Goal: Task Accomplishment & Management: Manage account settings

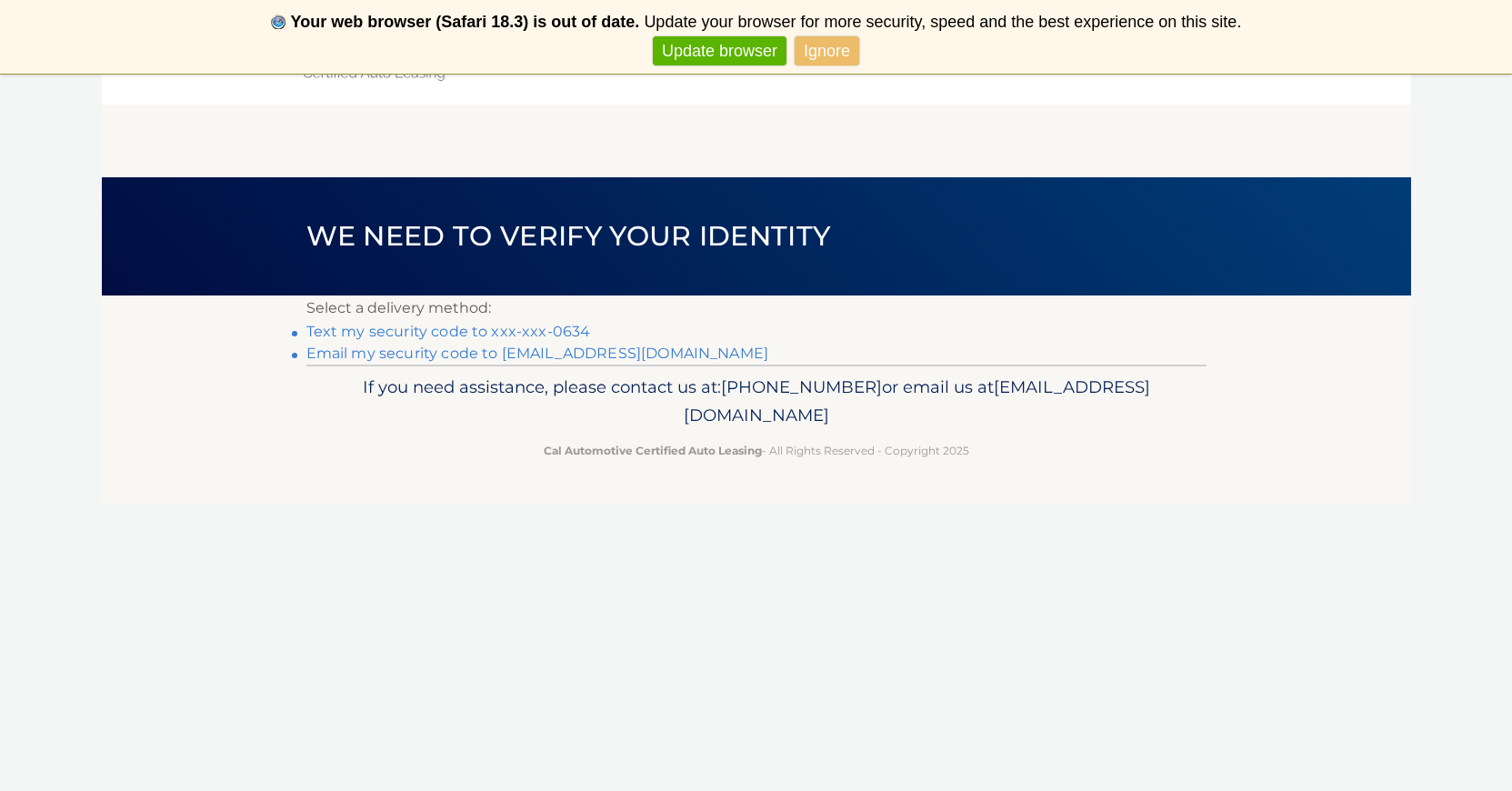
click at [563, 329] on link "Text my security code to xxx-xxx-0634" at bounding box center [448, 331] width 285 height 17
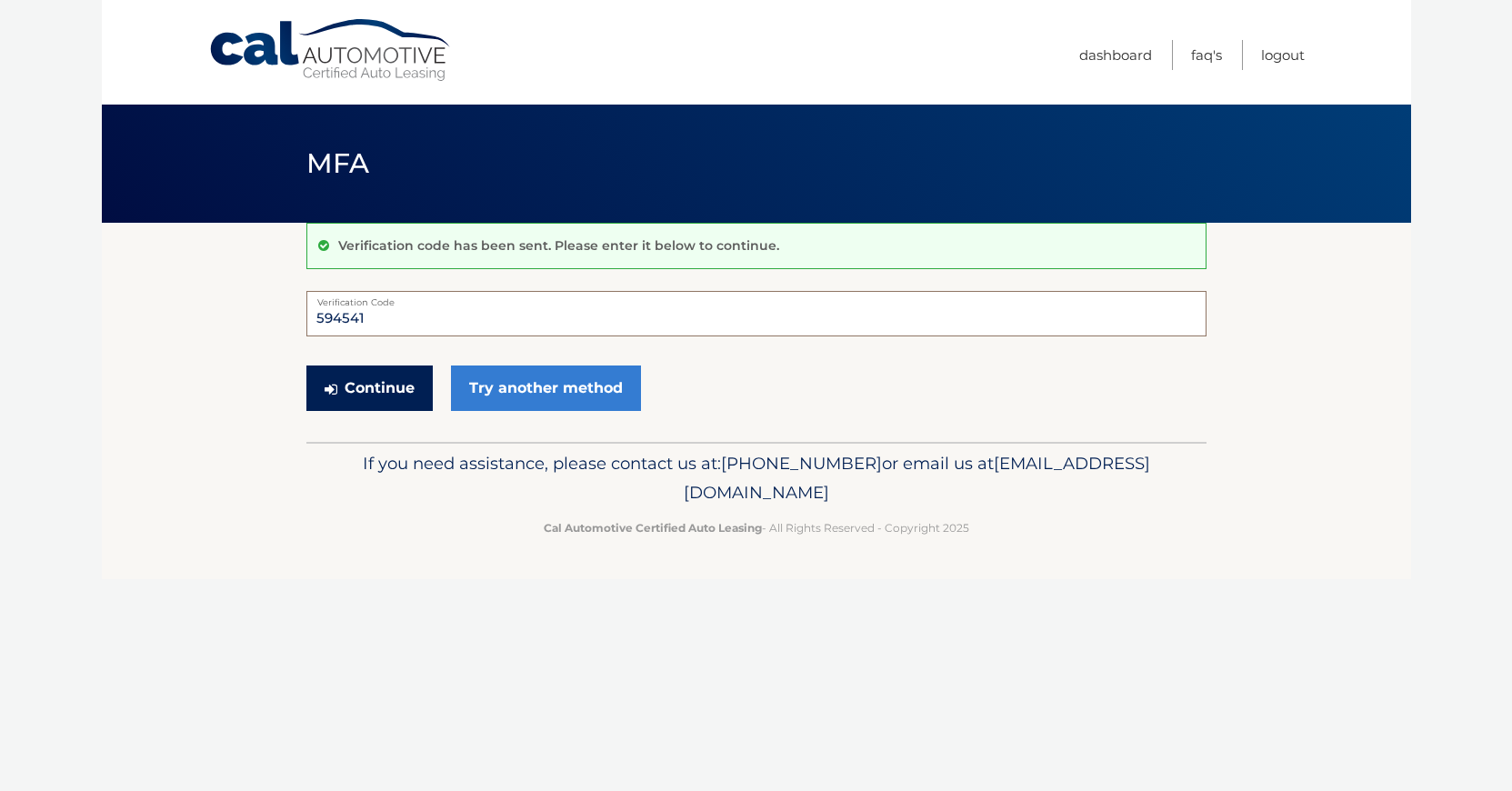
type input "594541"
click at [368, 387] on button "Continue" at bounding box center [369, 388] width 126 height 45
click at [375, 399] on button "Continue" at bounding box center [369, 388] width 126 height 45
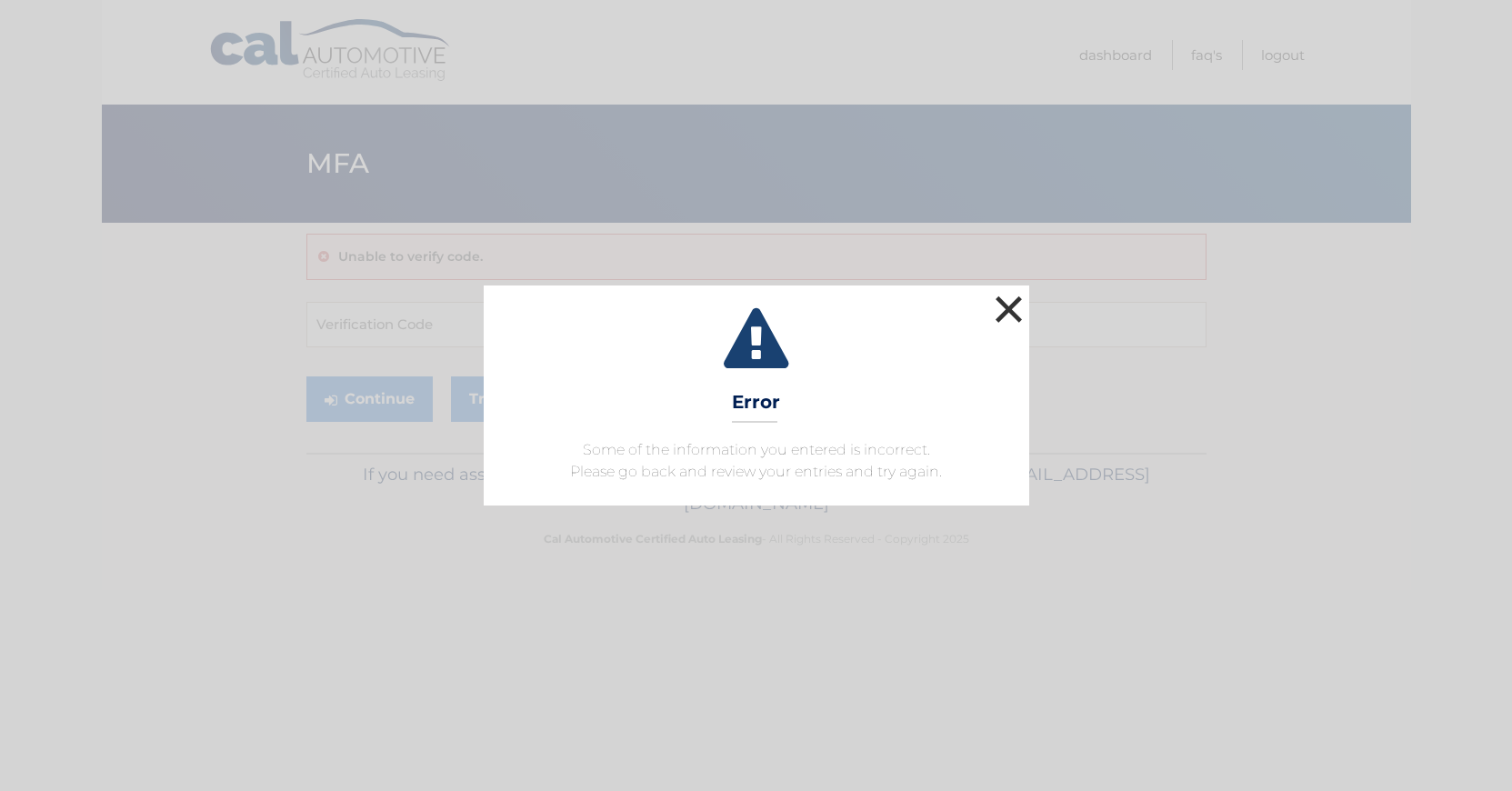
click at [1007, 299] on button "×" at bounding box center [1009, 309] width 37 height 37
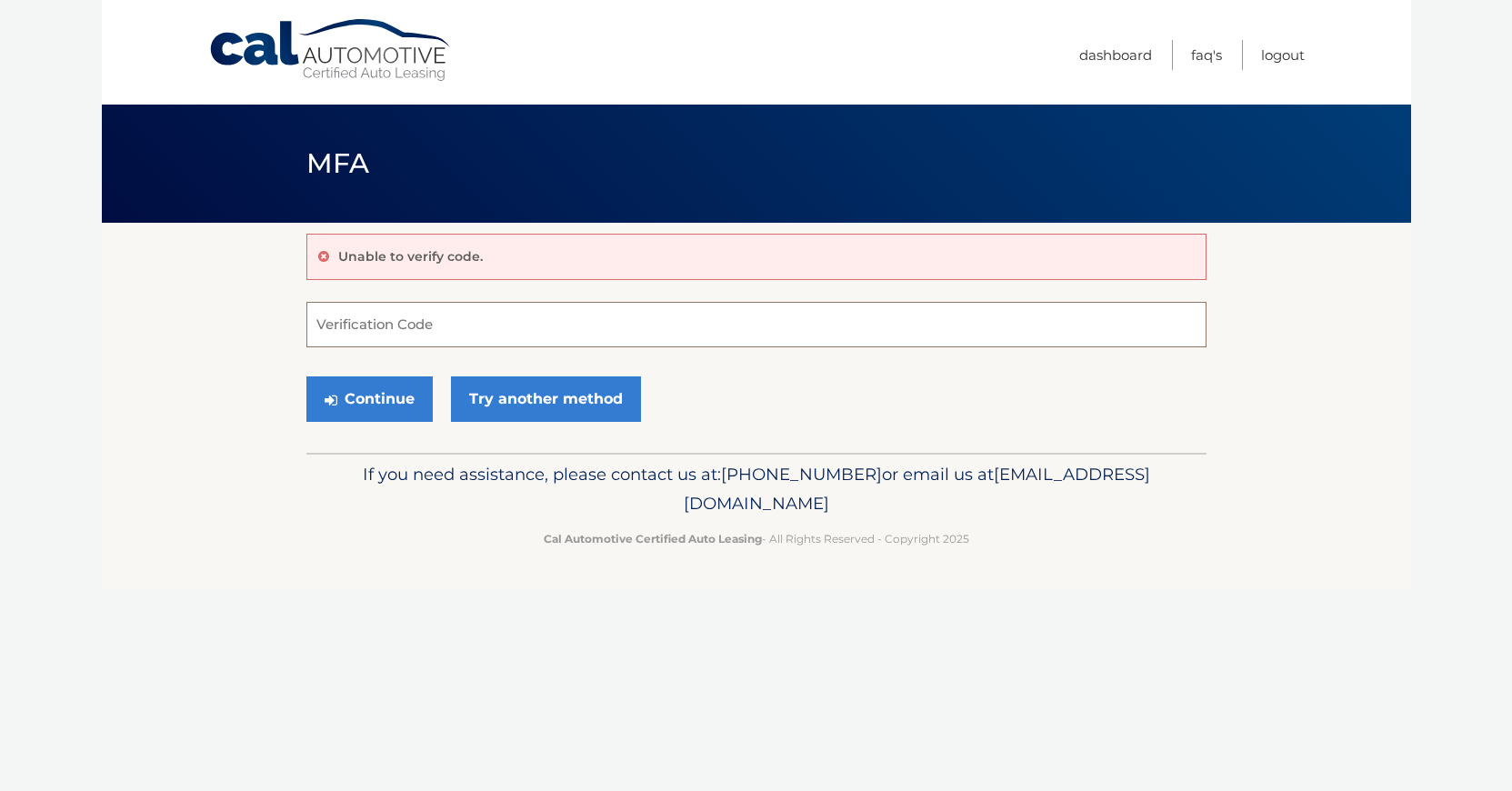
click at [488, 333] on input "Verification Code" at bounding box center [756, 324] width 900 height 45
type input "594541"
click at [368, 397] on button "Continue" at bounding box center [369, 399] width 126 height 45
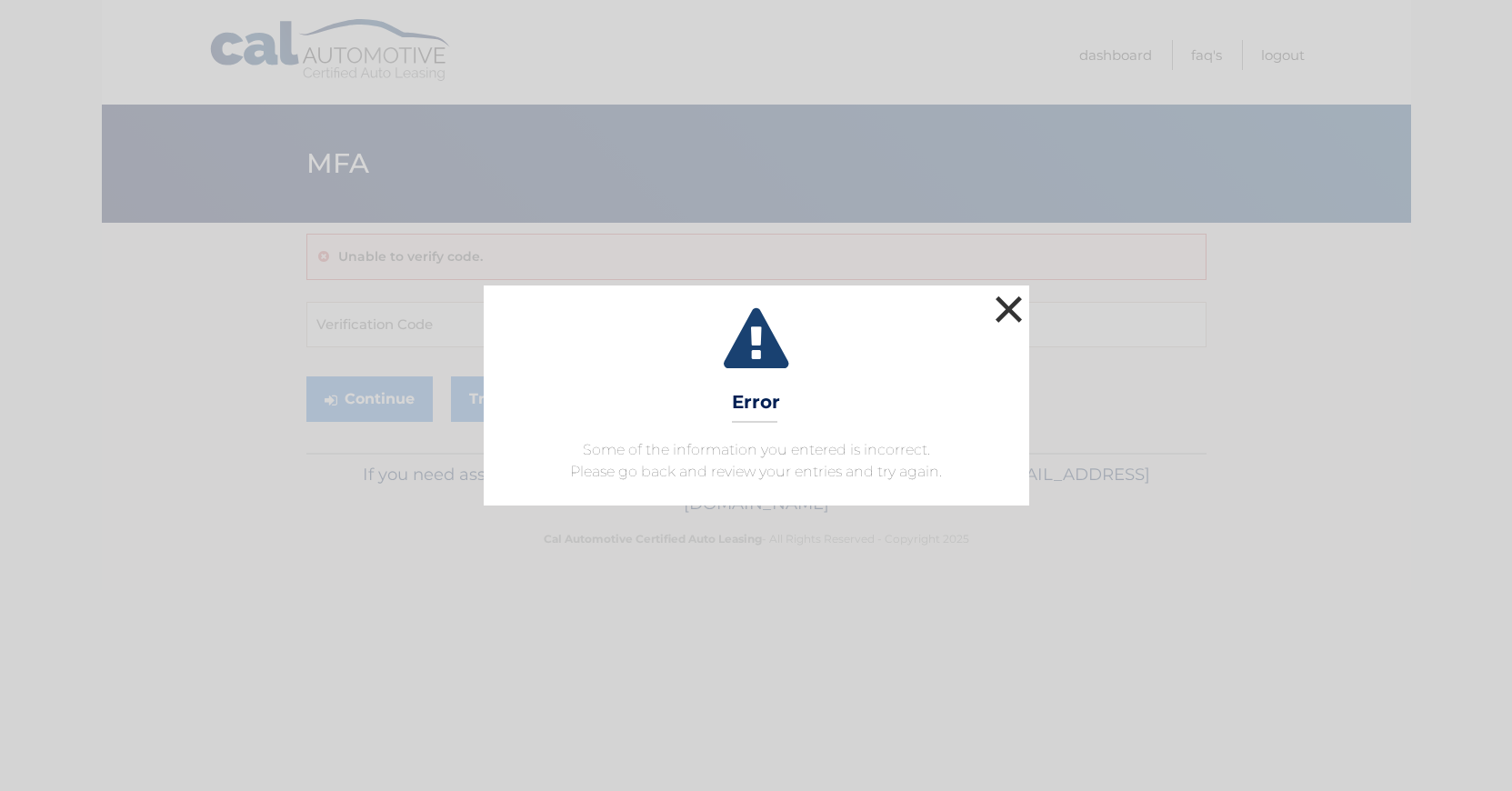
click at [1008, 312] on button "×" at bounding box center [1009, 309] width 37 height 37
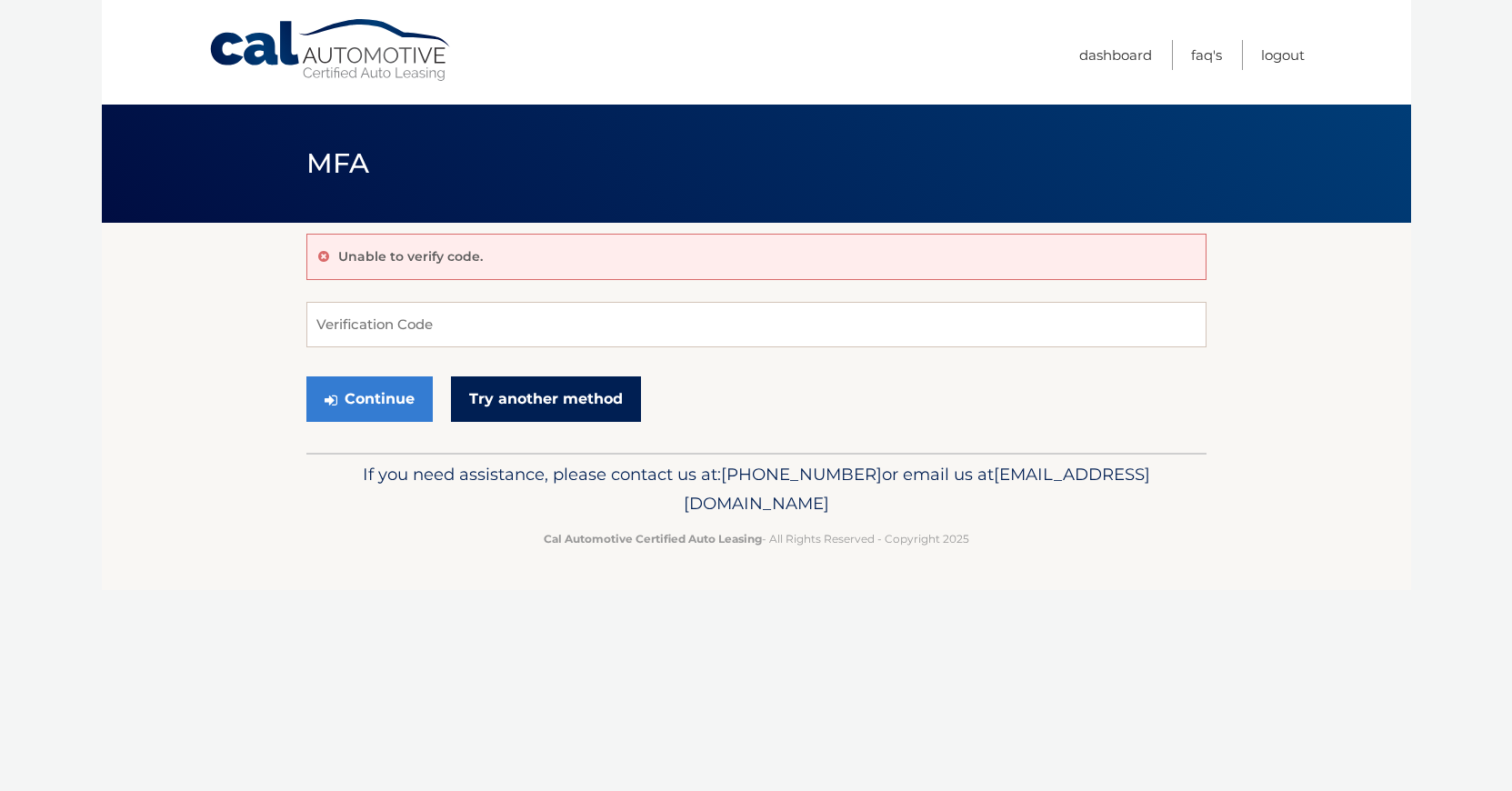
scroll to position [0, 1]
click at [561, 387] on link "Try another method" at bounding box center [546, 399] width 190 height 45
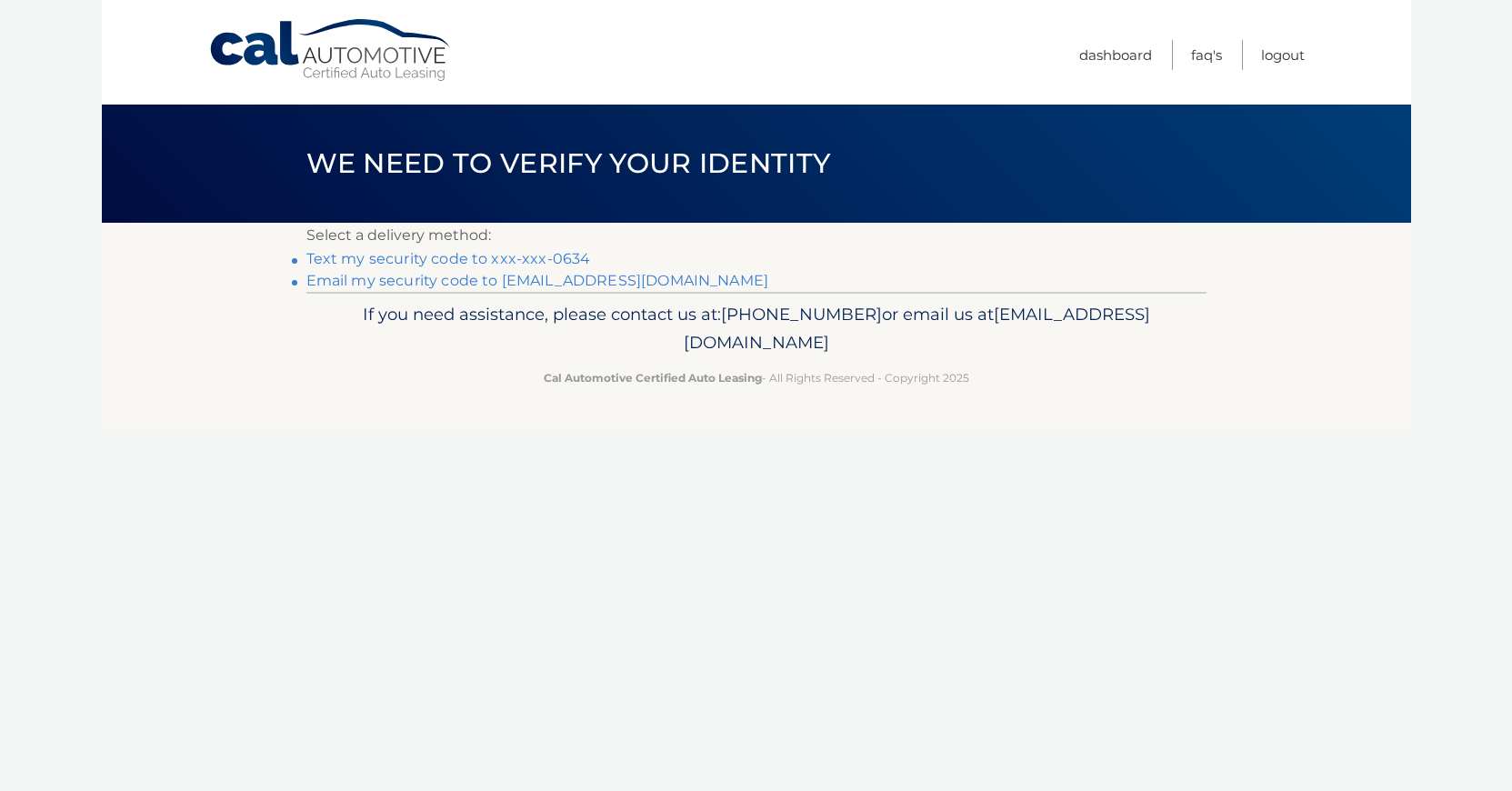
click at [500, 261] on link "Text my security code to xxx-xxx-0634" at bounding box center [448, 258] width 285 height 17
click at [379, 285] on link "Email my security code to k*****@optonline.net" at bounding box center [537, 281] width 463 height 17
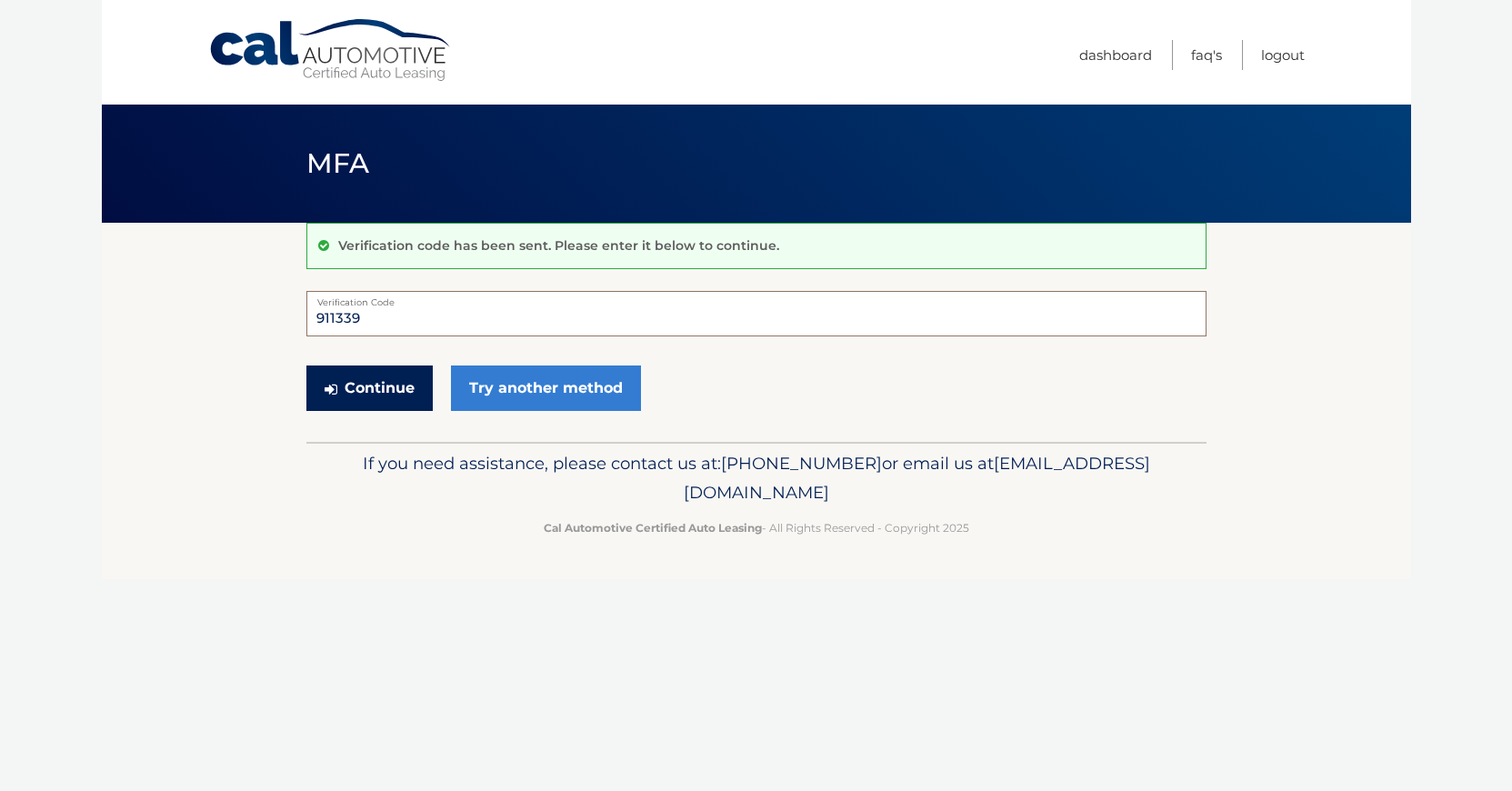
type input "911339"
click at [384, 400] on button "Continue" at bounding box center [369, 388] width 126 height 45
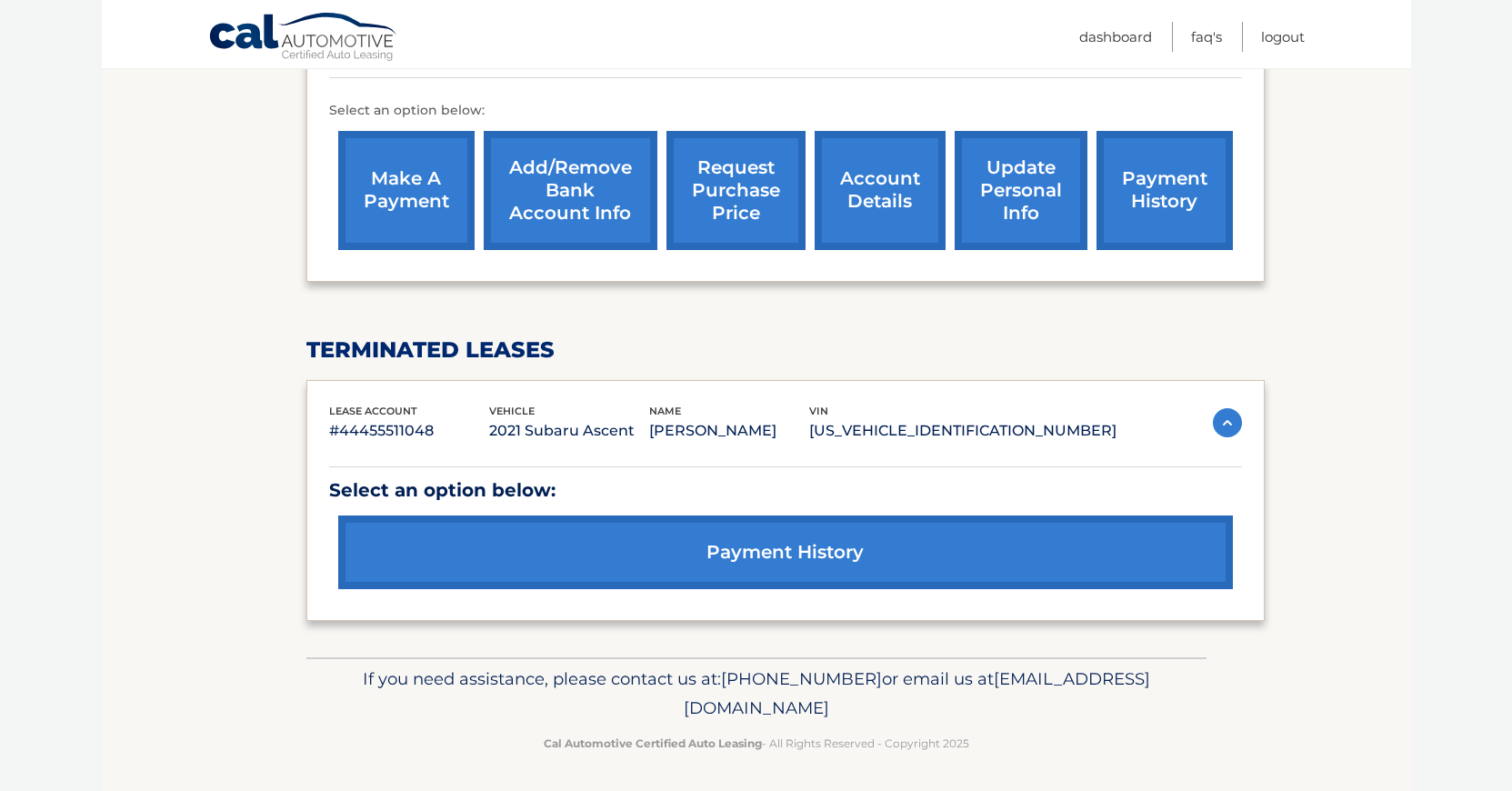
scroll to position [558, 0]
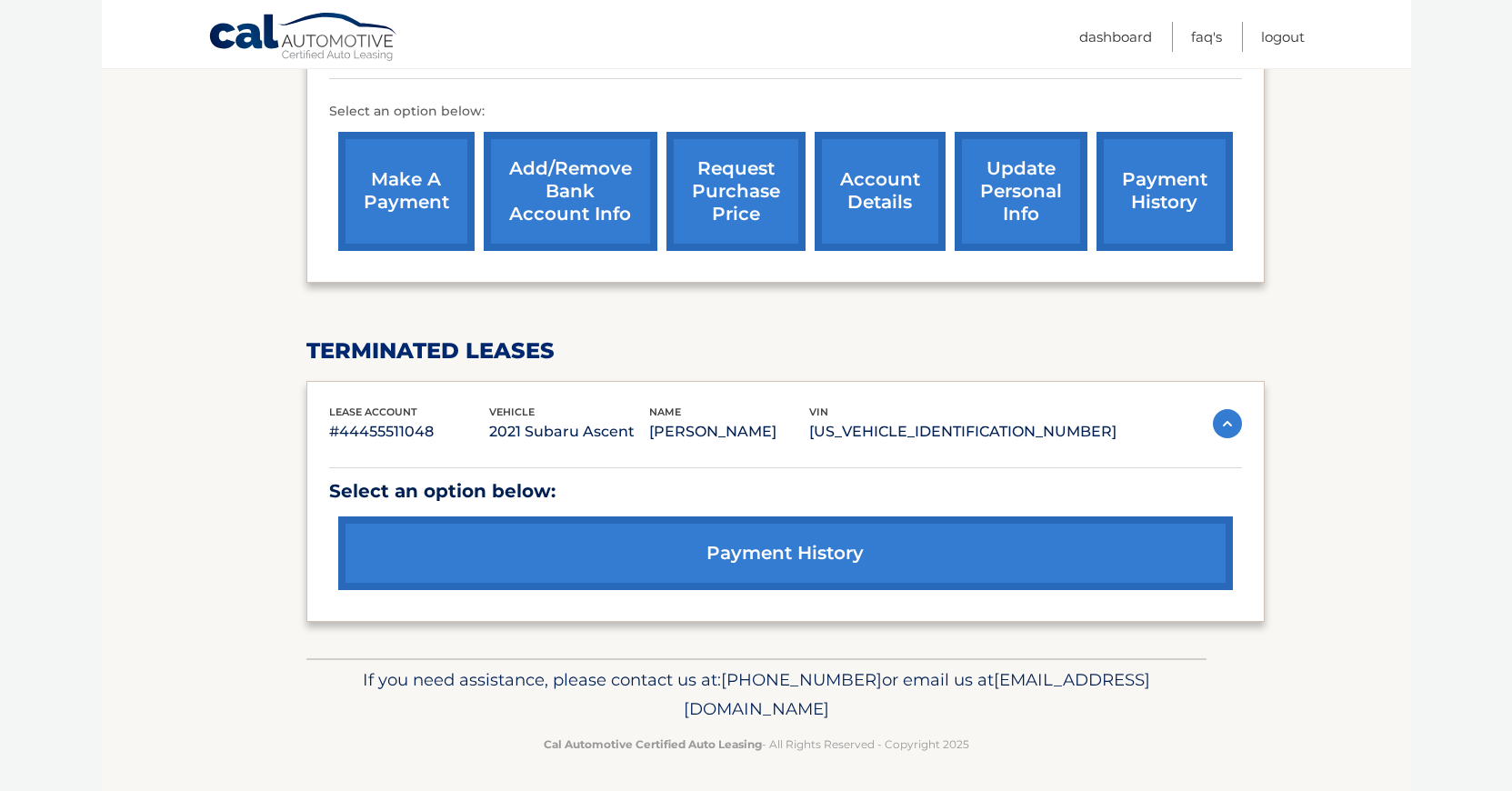
click at [1225, 419] on img at bounding box center [1227, 423] width 29 height 29
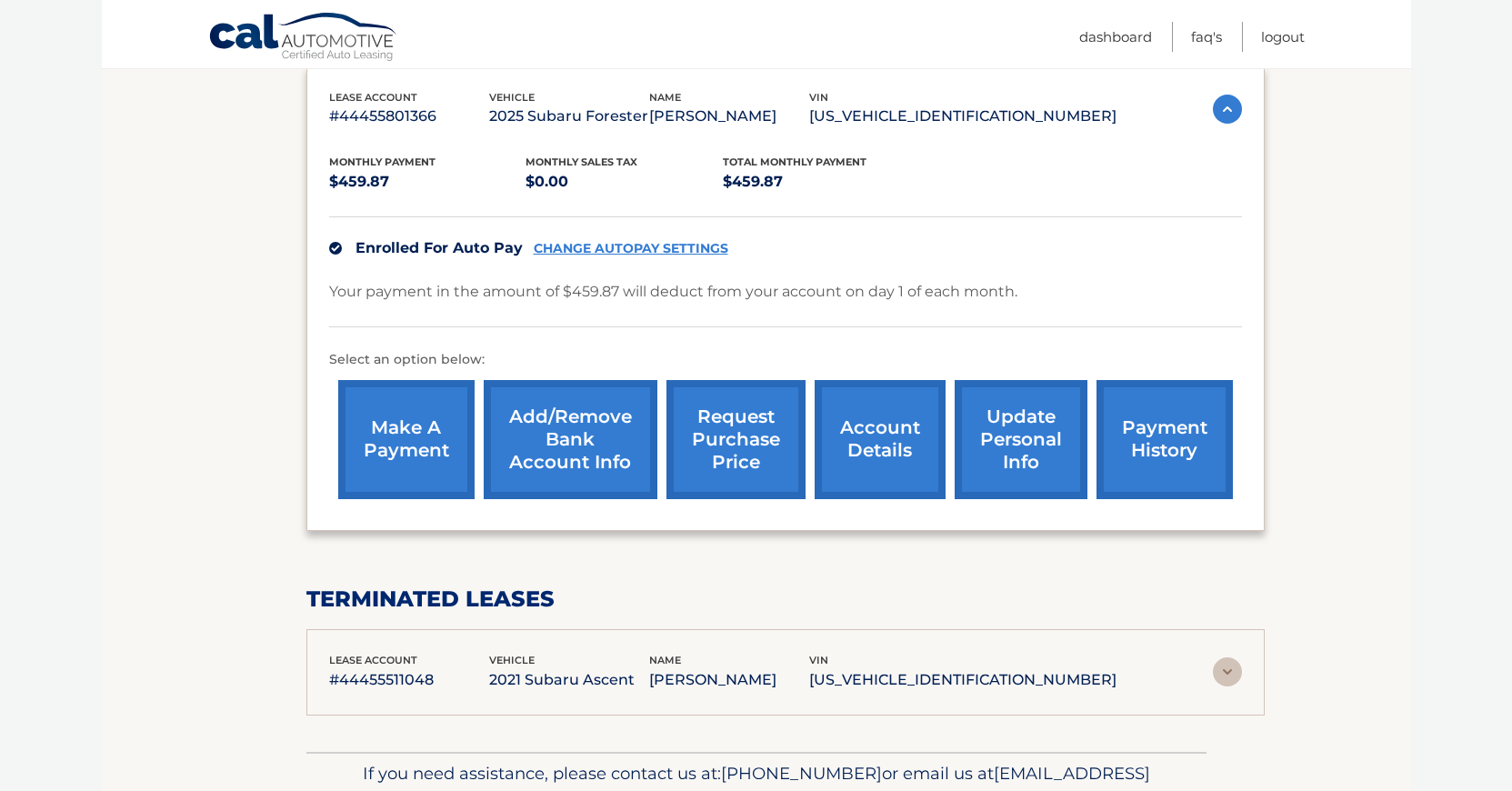
scroll to position [299, 0]
